Goal: Information Seeking & Learning: Learn about a topic

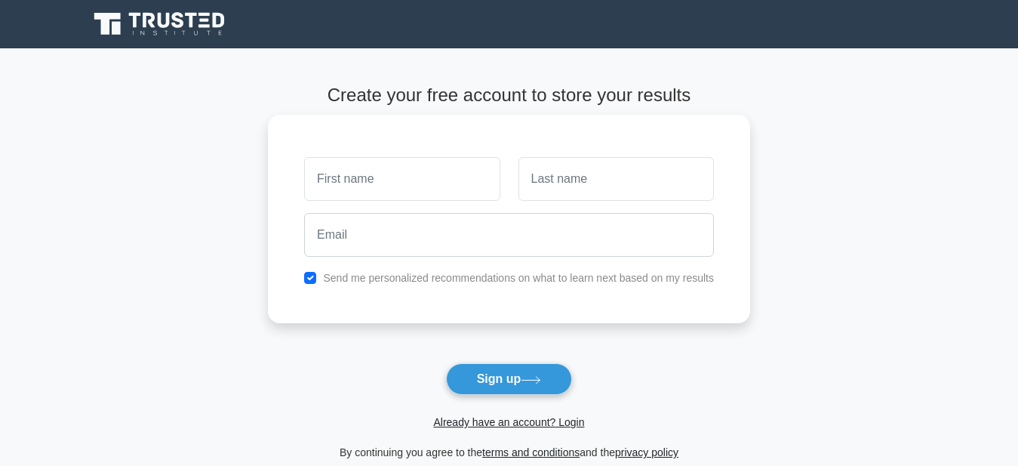
click at [364, 179] on input "text" at bounding box center [401, 179] width 195 height 44
type input "salim"
click at [563, 194] on input "text" at bounding box center [615, 179] width 195 height 44
type input "ALI"
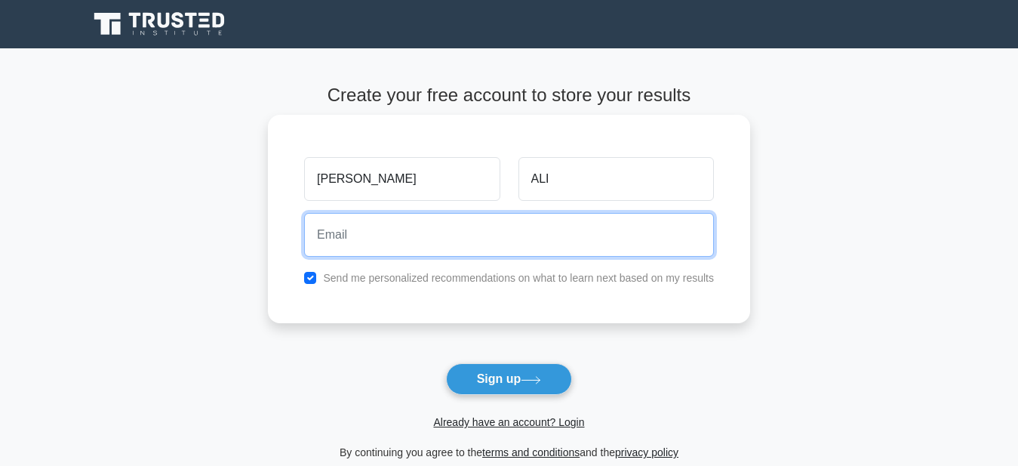
click at [528, 238] on input "email" at bounding box center [509, 235] width 410 height 44
type input "anwar.f486@gmail.com"
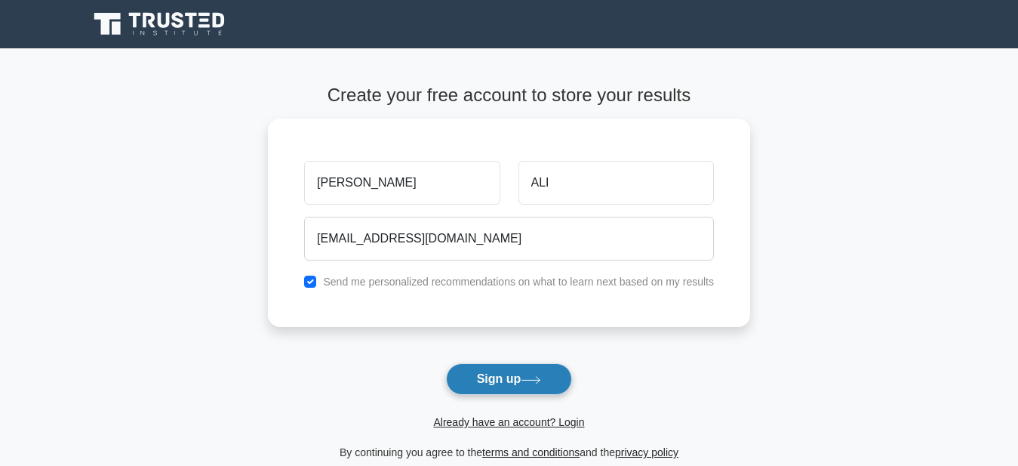
click at [503, 377] on button "Sign up" at bounding box center [509, 379] width 127 height 32
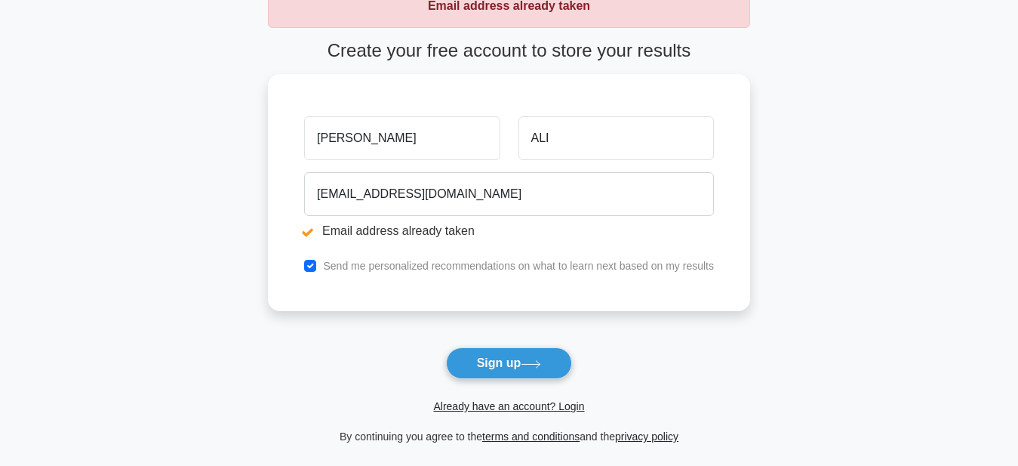
scroll to position [104, 0]
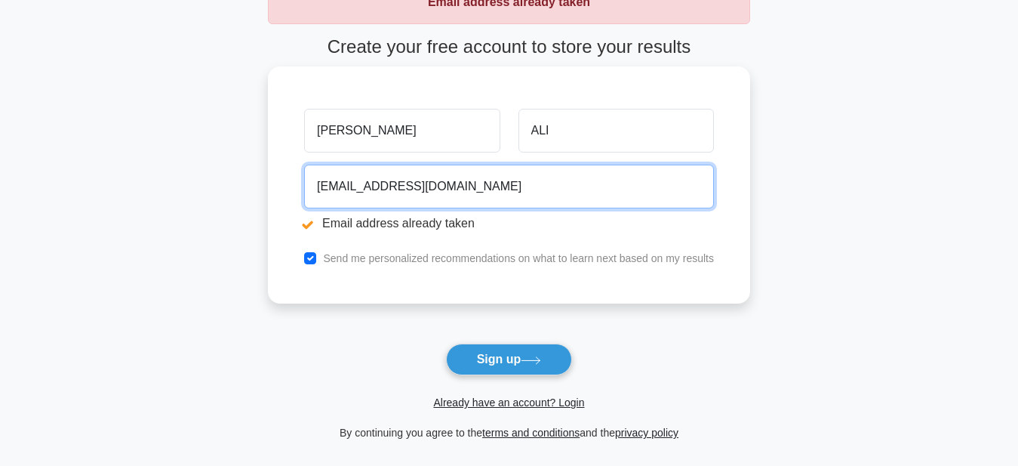
click at [467, 189] on input "anwar.f486@gmail.com" at bounding box center [509, 187] width 410 height 44
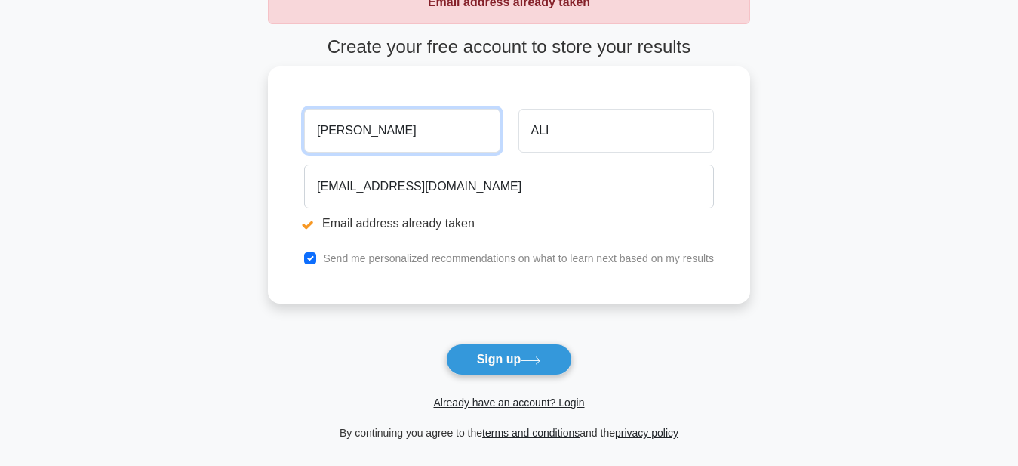
click at [358, 142] on input "salim" at bounding box center [401, 131] width 195 height 44
type input "s"
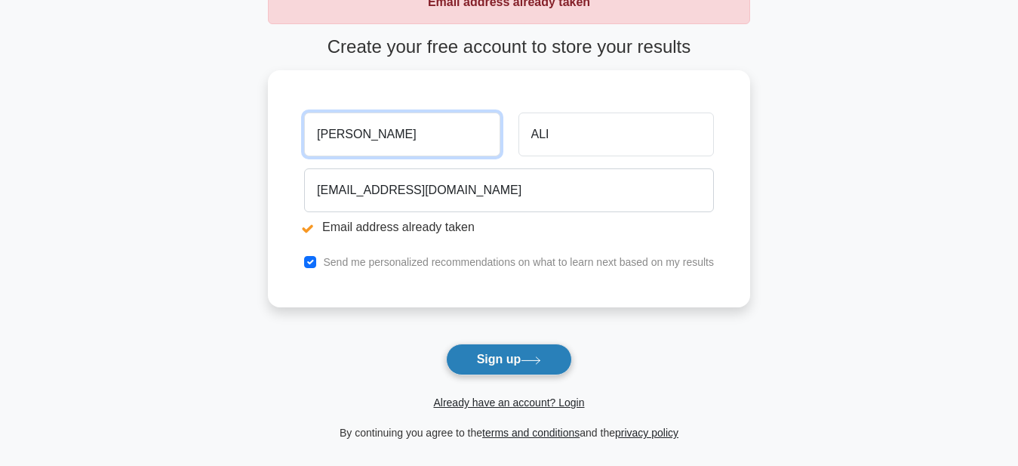
type input "anwar"
click at [501, 371] on button "Sign up" at bounding box center [509, 359] width 127 height 32
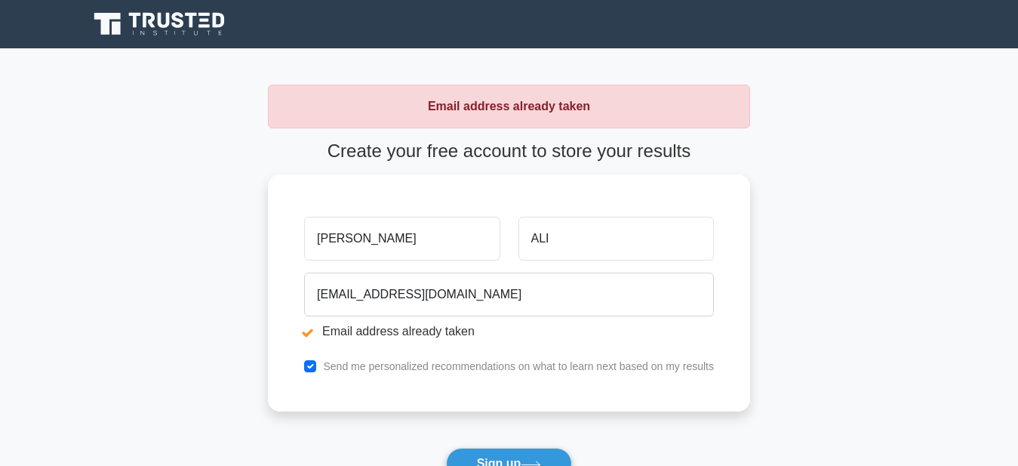
scroll to position [284, 0]
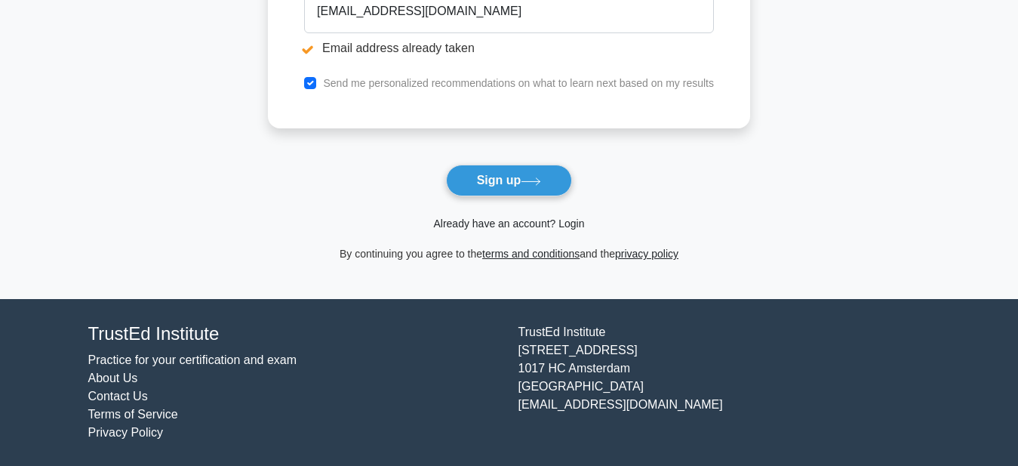
click at [530, 225] on link "Already have an account? Login" at bounding box center [508, 223] width 151 height 12
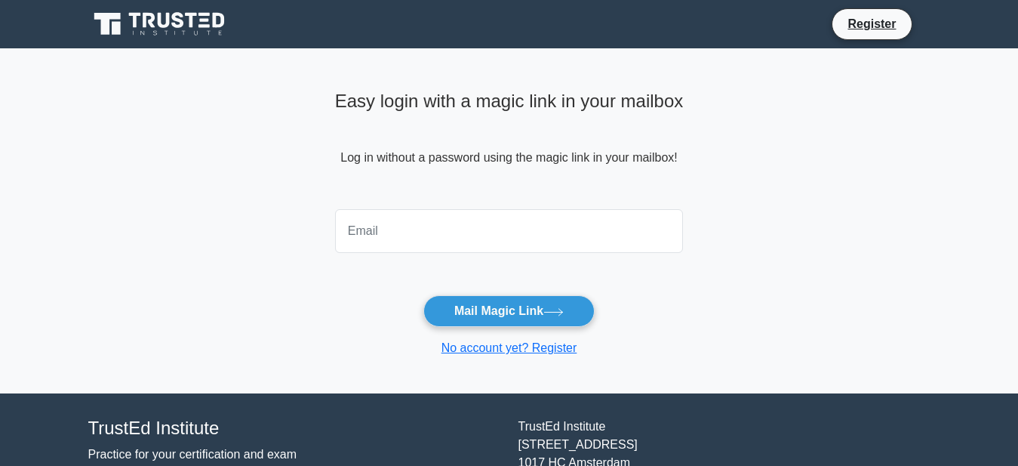
click at [450, 243] on input "email" at bounding box center [509, 231] width 349 height 44
type input "[EMAIL_ADDRESS][DOMAIN_NAME]"
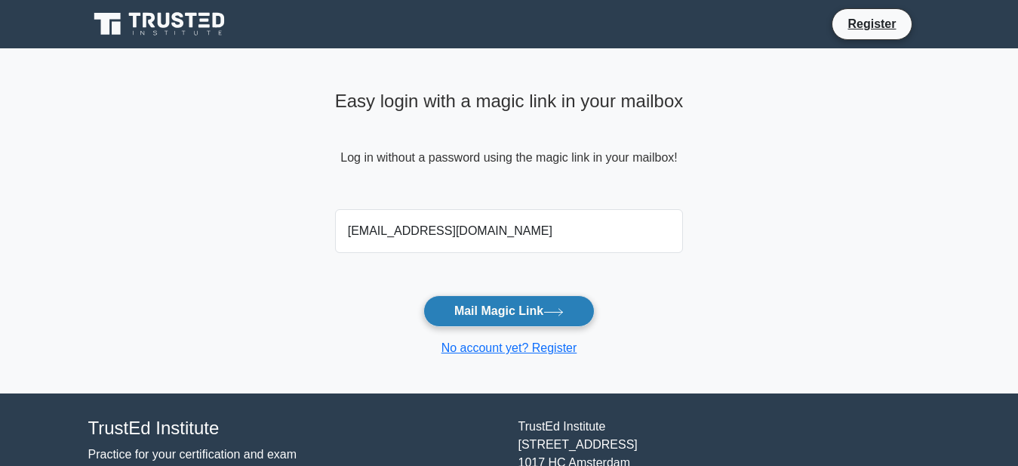
click at [499, 315] on button "Mail Magic Link" at bounding box center [508, 311] width 171 height 32
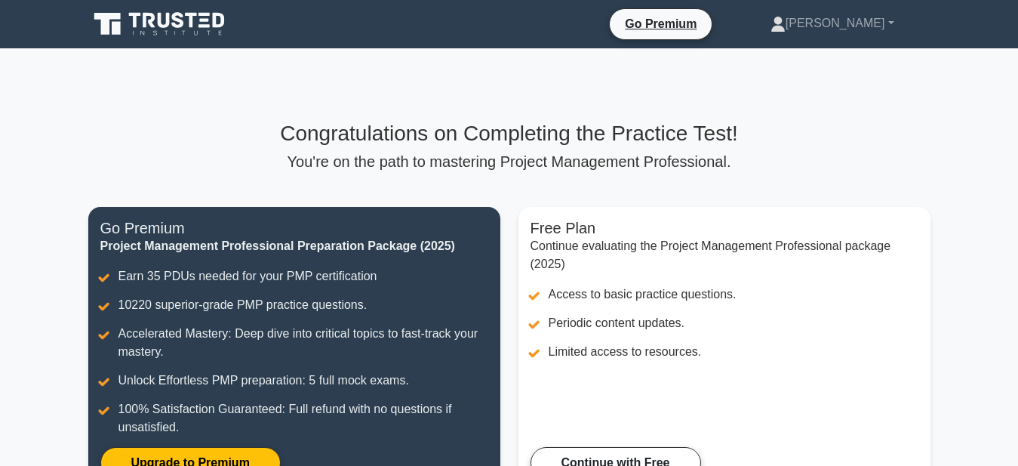
scroll to position [282, 0]
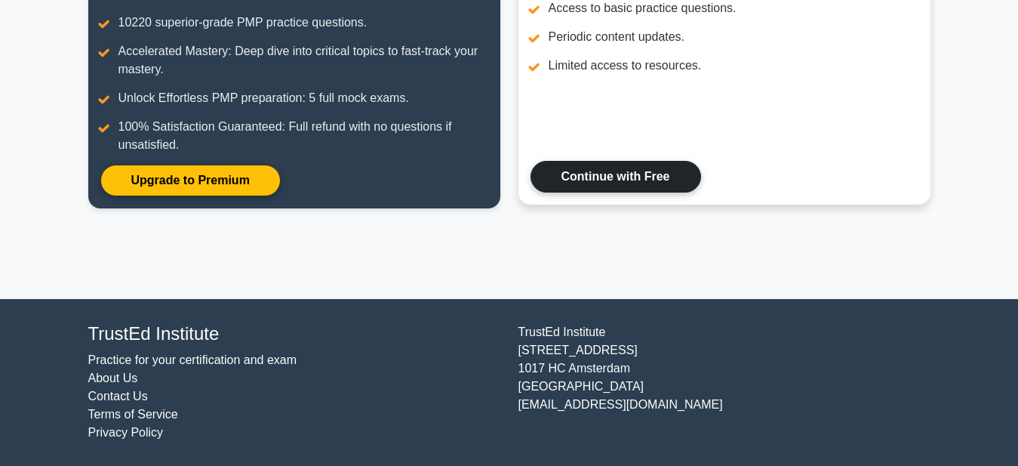
click at [635, 180] on link "Continue with Free" at bounding box center [615, 177] width 171 height 32
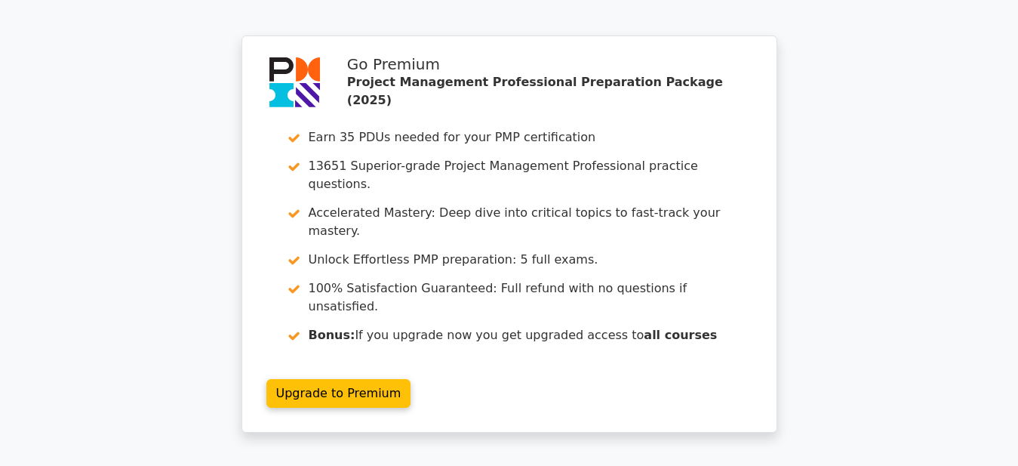
scroll to position [1253, 0]
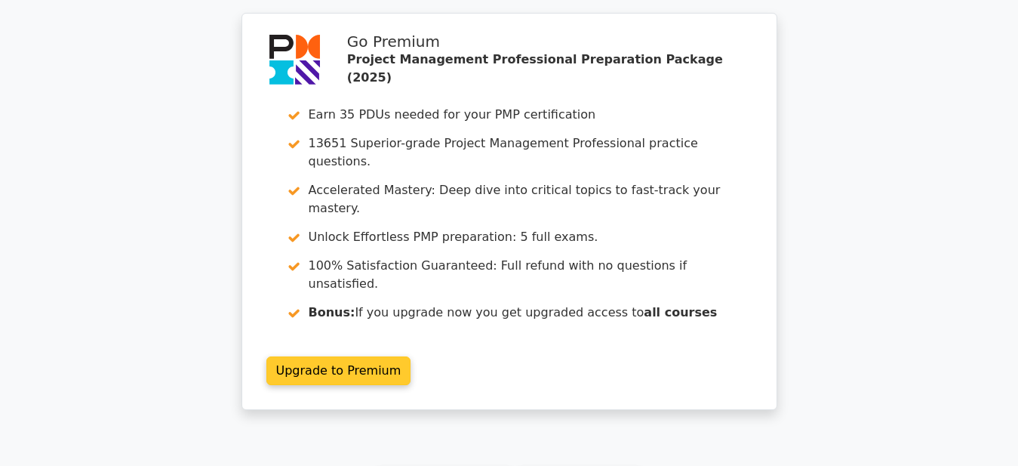
click at [352, 356] on link "Upgrade to Premium" at bounding box center [338, 370] width 145 height 29
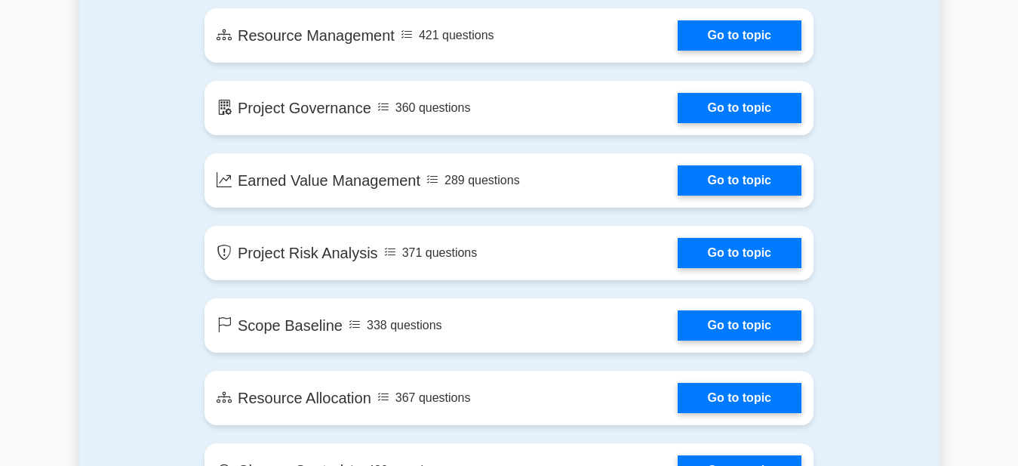
scroll to position [2658, 0]
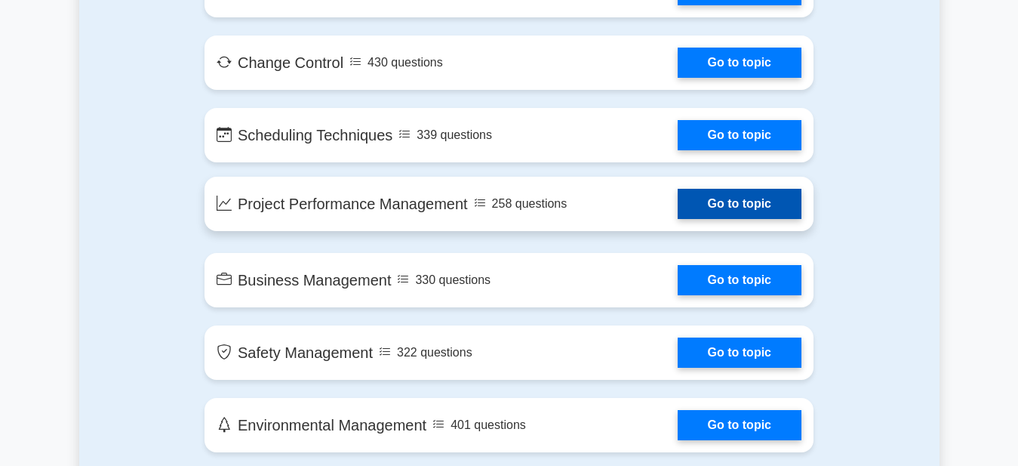
click at [684, 203] on link "Go to topic" at bounding box center [740, 204] width 124 height 30
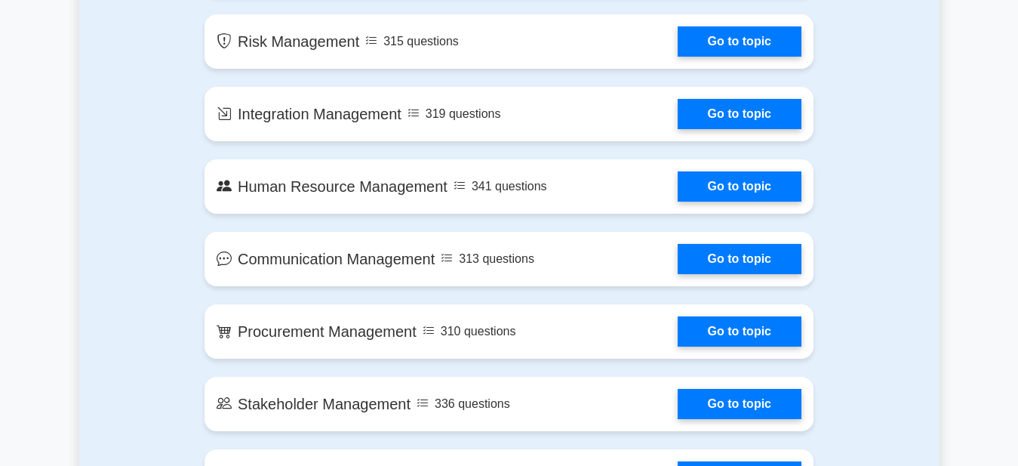
scroll to position [1782, 0]
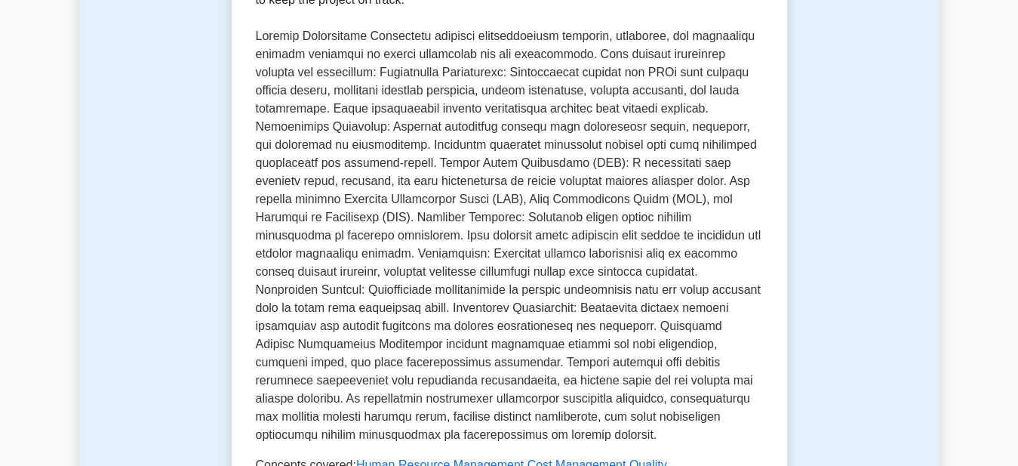
scroll to position [815, 0]
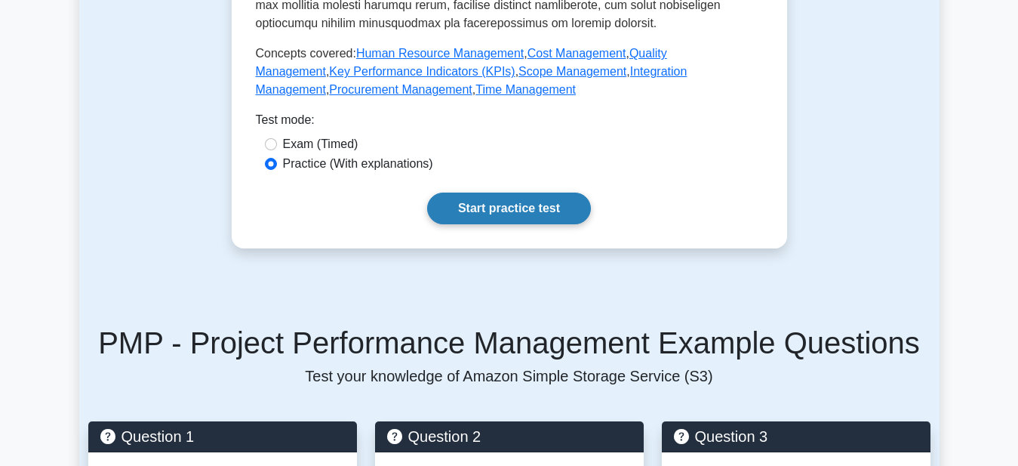
click at [528, 194] on link "Start practice test" at bounding box center [509, 208] width 164 height 32
click at [274, 144] on input "Exam (Timed)" at bounding box center [271, 144] width 12 height 12
radio input "true"
click at [498, 211] on link "Start practice test" at bounding box center [509, 208] width 164 height 32
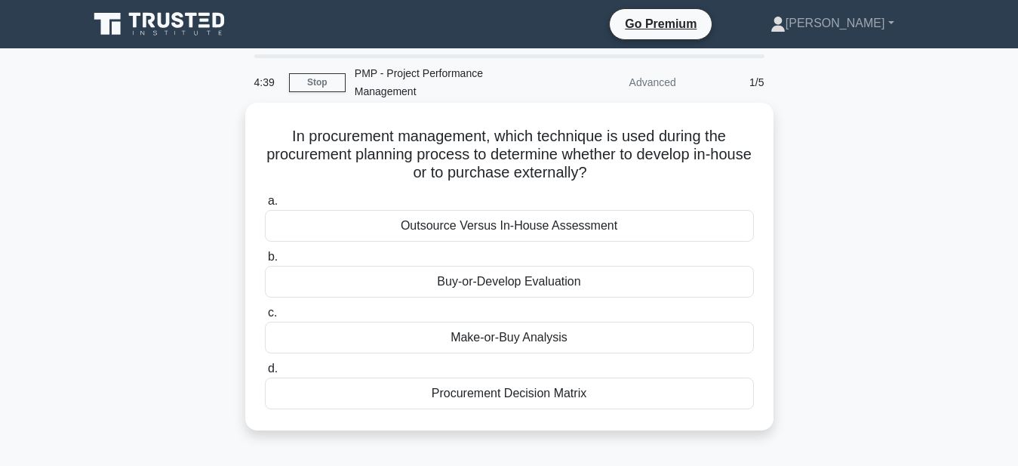
click at [475, 343] on div "Make-or-Buy Analysis" at bounding box center [509, 337] width 489 height 32
click at [265, 318] on input "c. Make-or-Buy Analysis" at bounding box center [265, 313] width 0 height 10
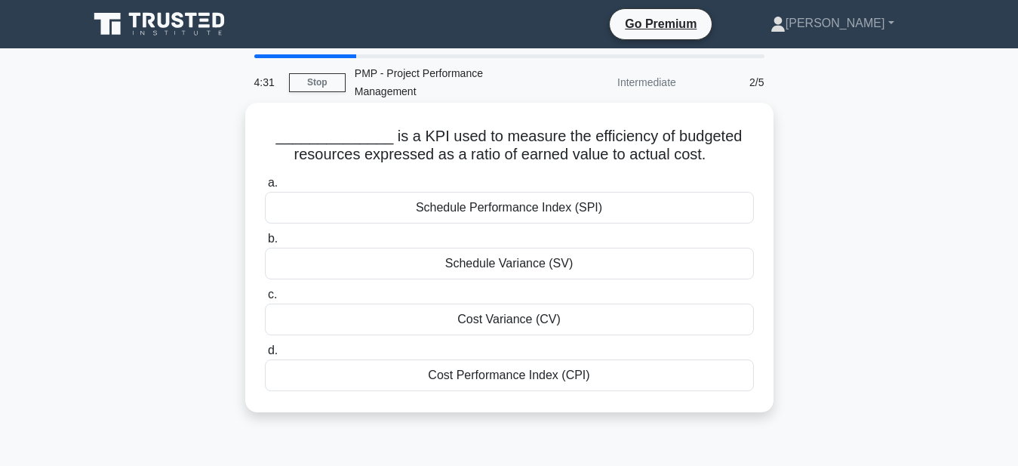
click at [486, 374] on div "Cost Performance Index (CPI)" at bounding box center [509, 375] width 489 height 32
click at [265, 355] on input "d. Cost Performance Index (CPI)" at bounding box center [265, 351] width 0 height 10
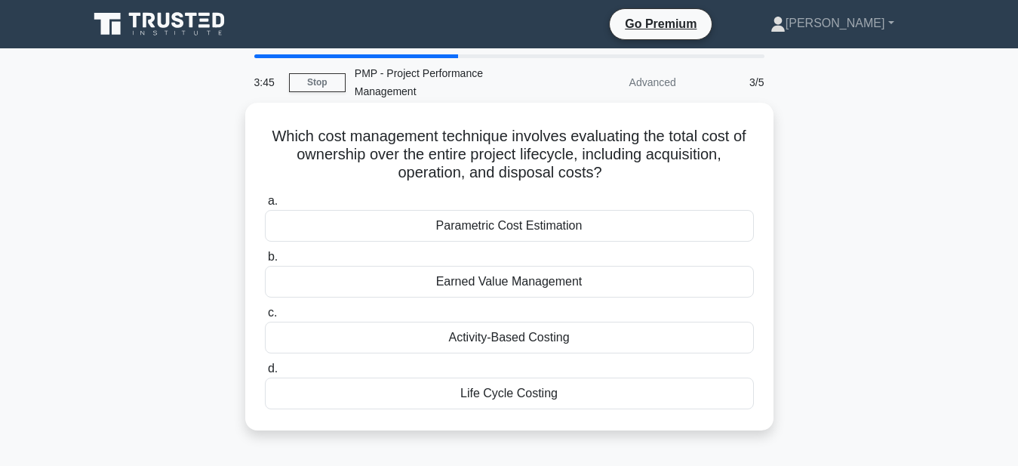
click at [417, 399] on div "Life Cycle Costing" at bounding box center [509, 393] width 489 height 32
click at [265, 374] on input "d. Life Cycle Costing" at bounding box center [265, 369] width 0 height 10
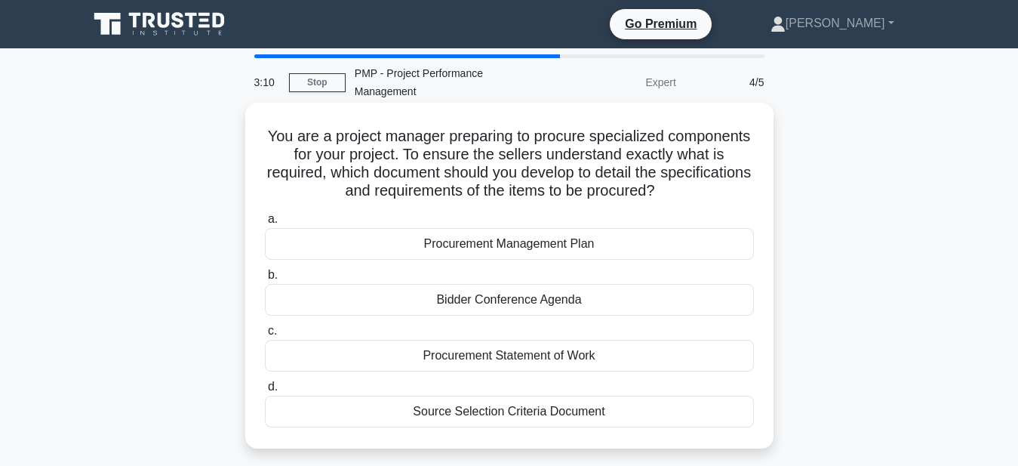
click at [369, 418] on div "Source Selection Criteria Document" at bounding box center [509, 411] width 489 height 32
click at [265, 392] on input "d. Source Selection Criteria Document" at bounding box center [265, 387] width 0 height 10
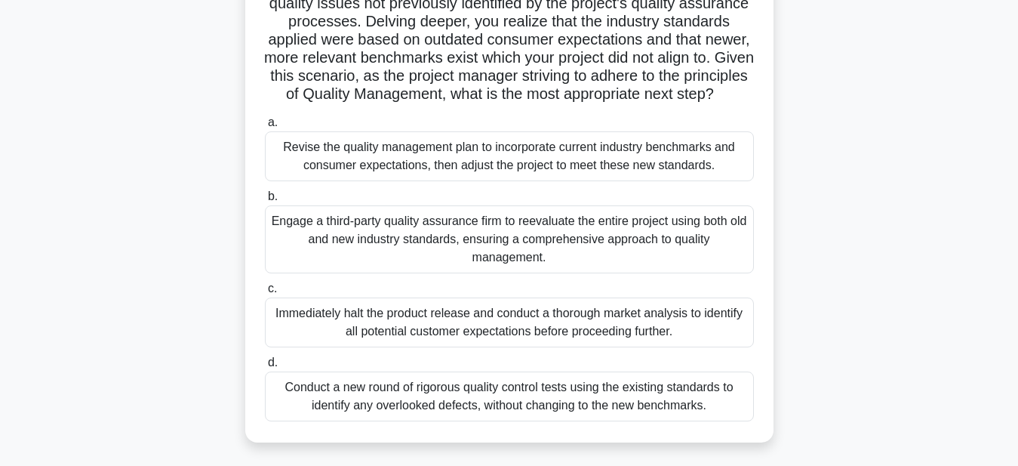
scroll to position [211, 0]
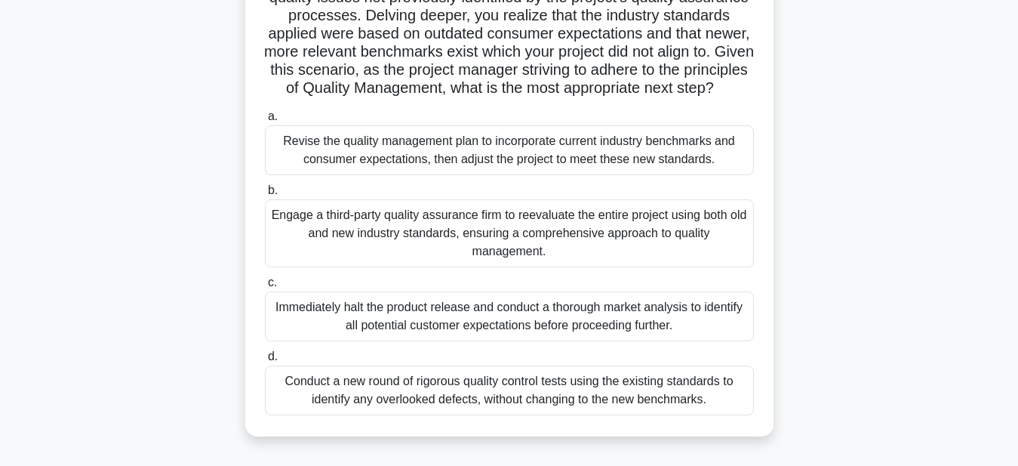
click at [382, 175] on div "Revise the quality management plan to incorporate current industry benchmarks a…" at bounding box center [509, 150] width 489 height 50
click at [265, 121] on input "a. Revise the quality management plan to incorporate current industry benchmark…" at bounding box center [265, 117] width 0 height 10
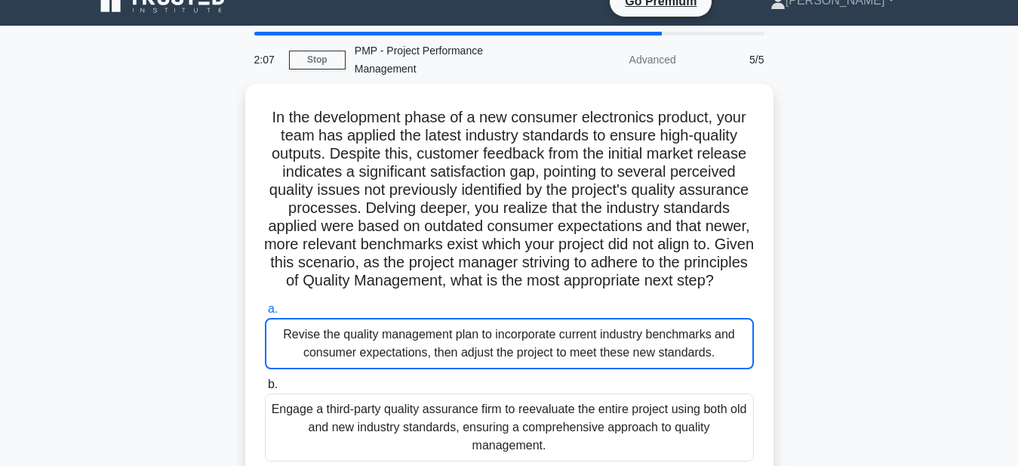
scroll to position [0, 0]
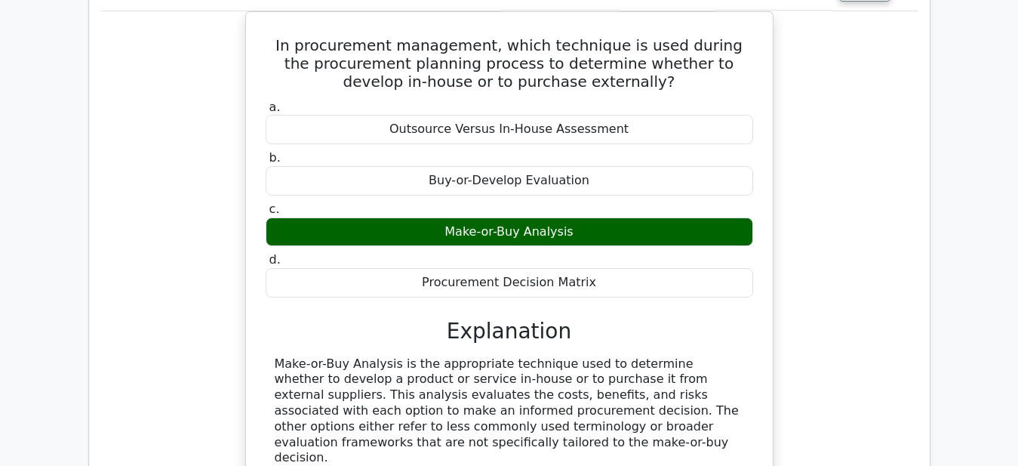
scroll to position [1630, 0]
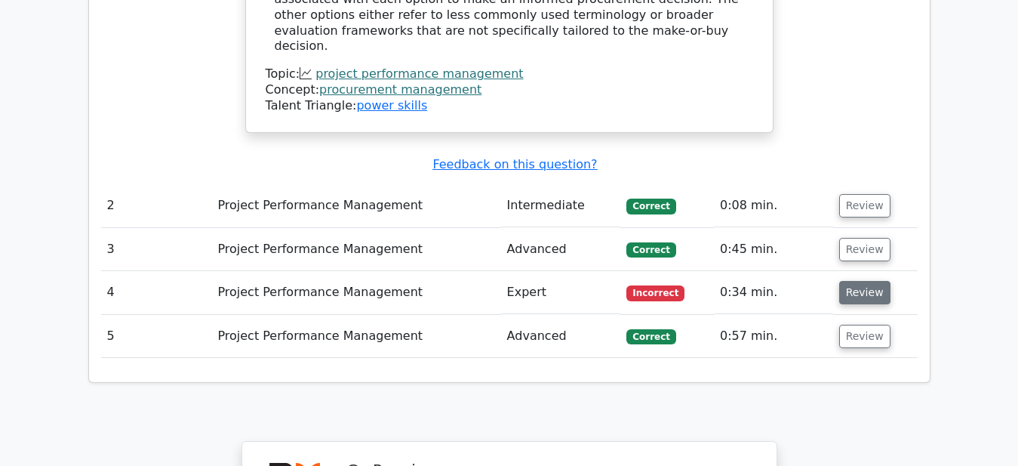
click at [844, 281] on button "Review" at bounding box center [864, 292] width 51 height 23
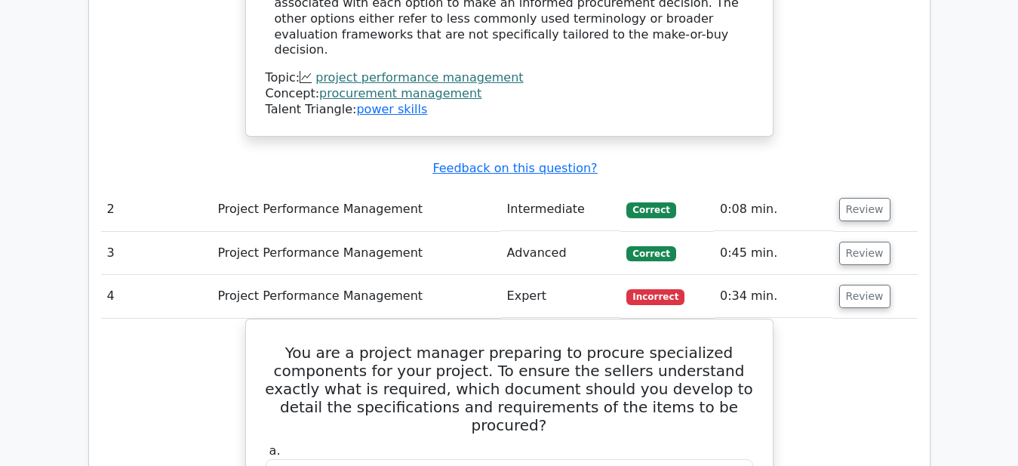
scroll to position [2037, 0]
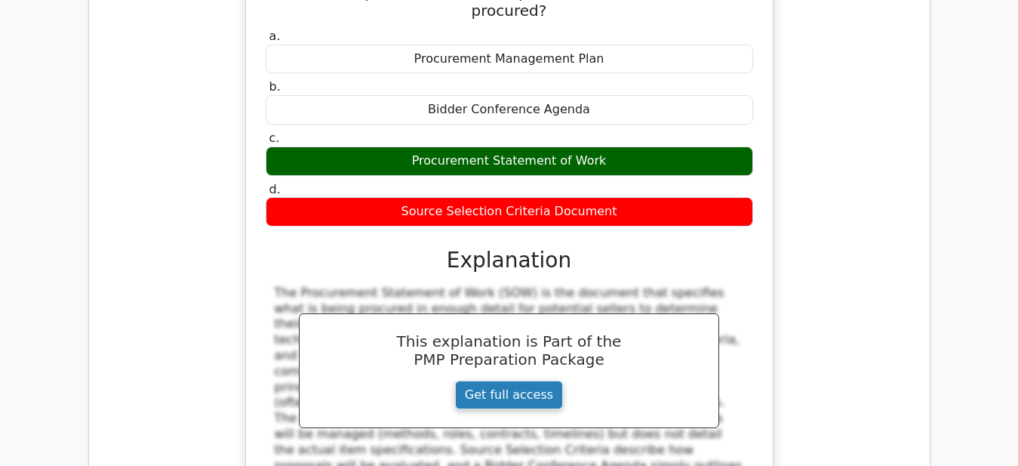
click at [490, 380] on link "Get full access" at bounding box center [509, 394] width 108 height 29
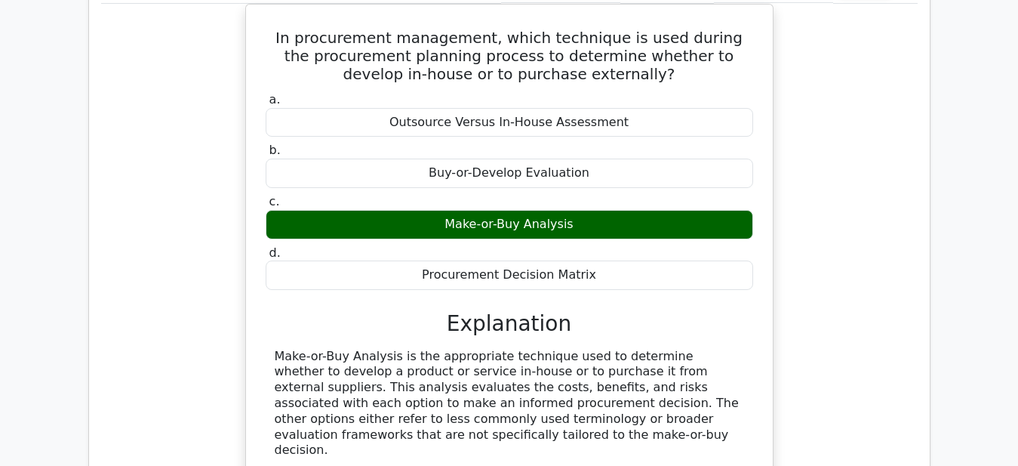
scroll to position [1222, 0]
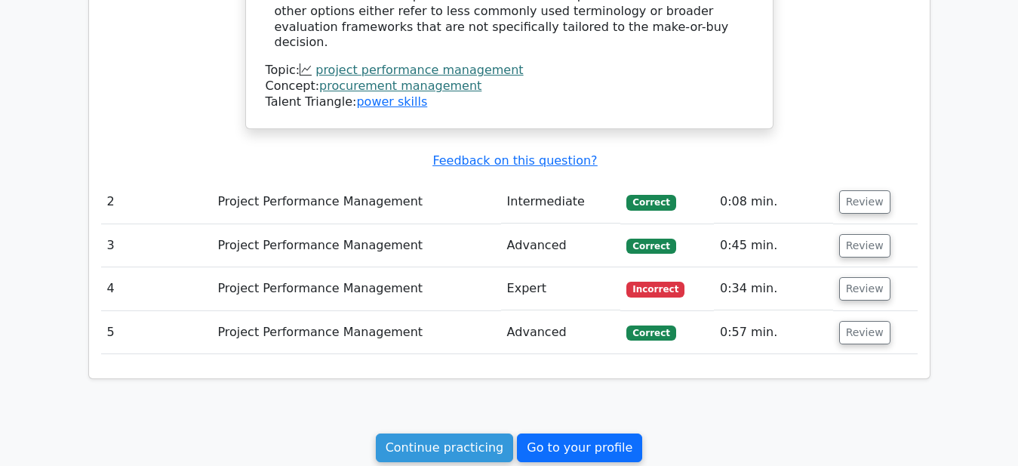
click at [596, 446] on link "Go to your profile" at bounding box center [579, 447] width 125 height 29
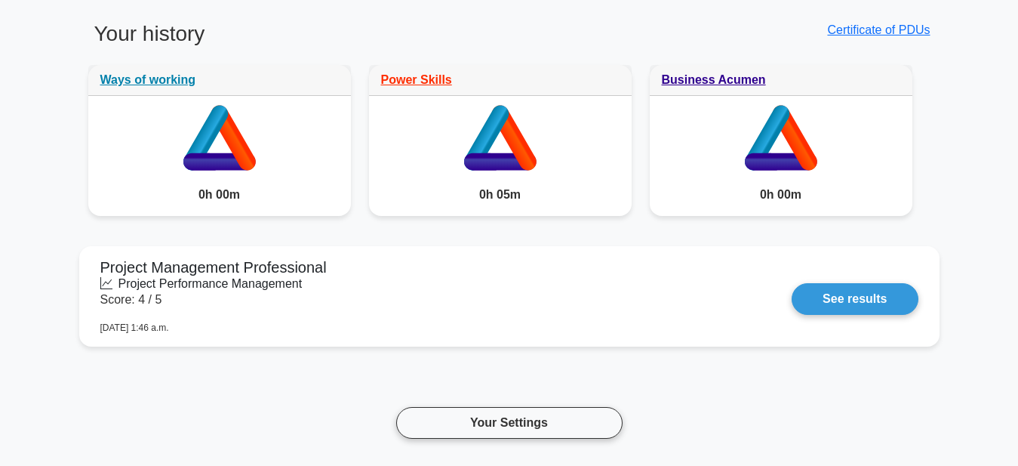
scroll to position [1145, 0]
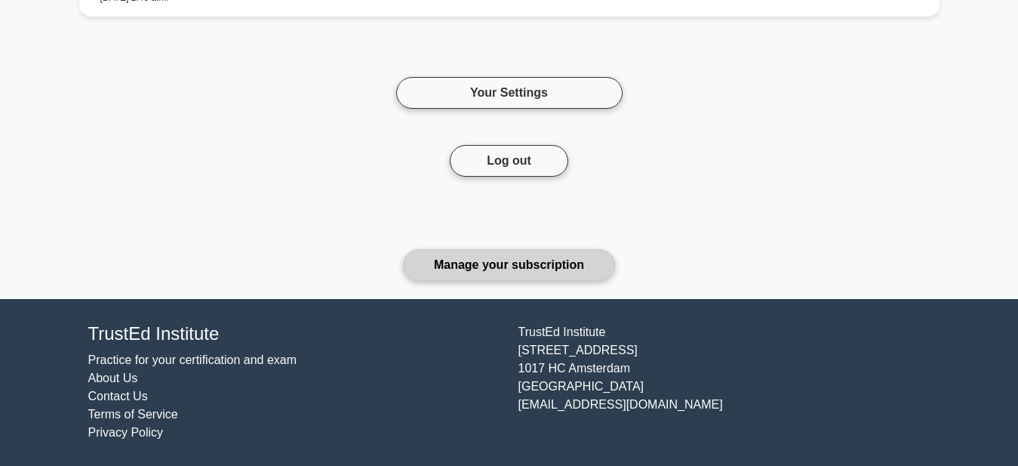
click at [543, 266] on link "Manage your subscription" at bounding box center [509, 265] width 212 height 32
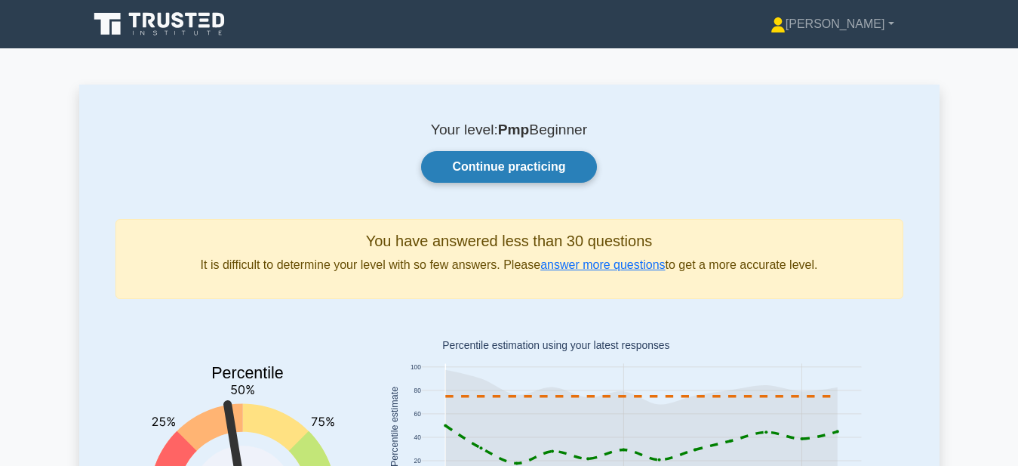
click at [506, 168] on link "Continue practicing" at bounding box center [508, 167] width 175 height 32
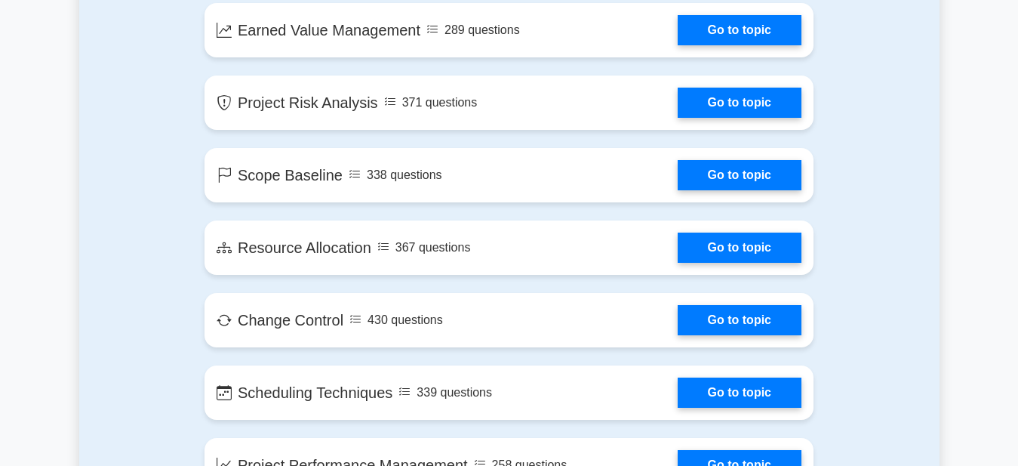
scroll to position [2444, 0]
